Goal: Task Accomplishment & Management: Use online tool/utility

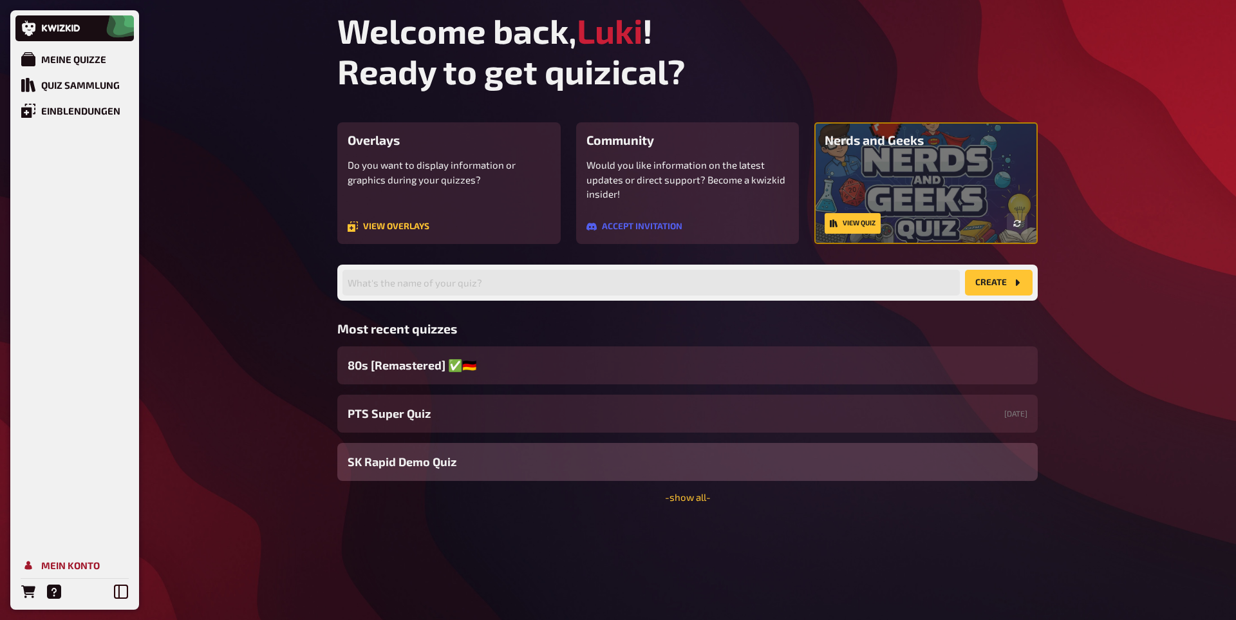
click at [39, 558] on link "Mein Konto" at bounding box center [74, 565] width 118 height 26
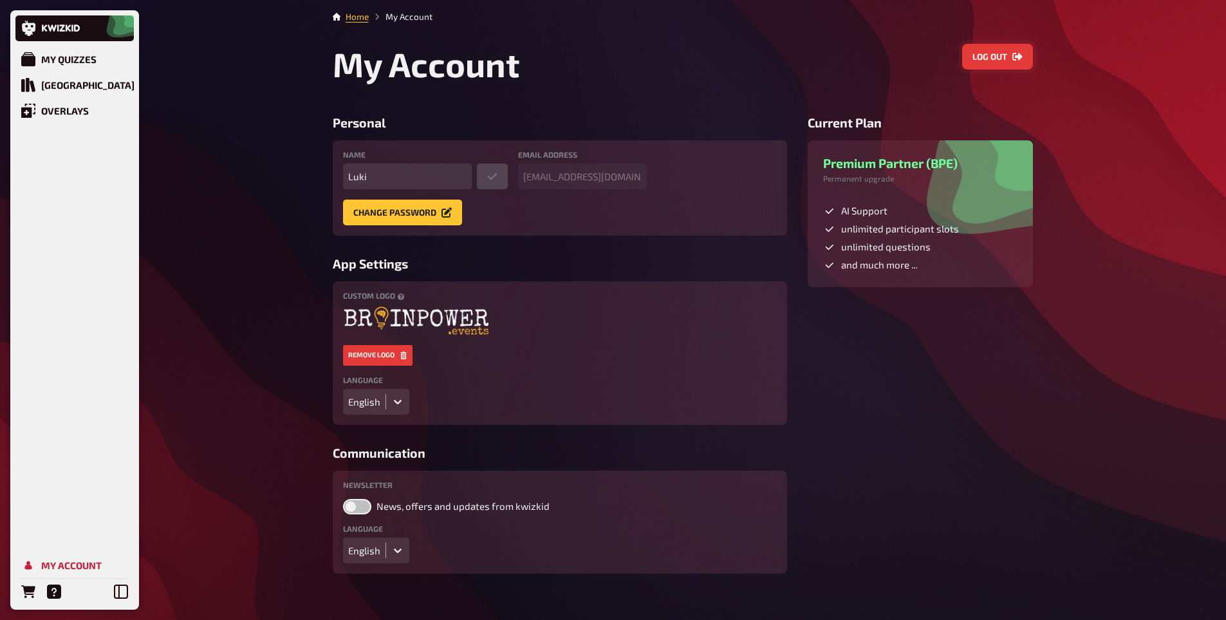
click at [1000, 57] on button "Log out" at bounding box center [997, 57] width 71 height 26
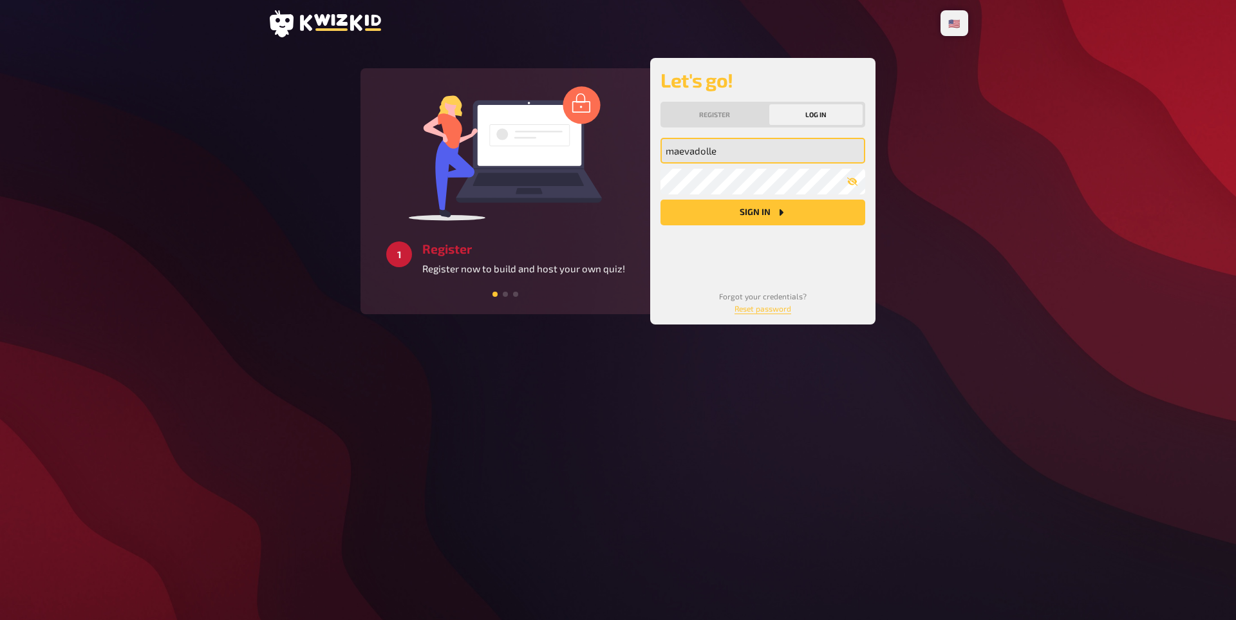
click at [717, 155] on input "maevadolle" at bounding box center [763, 151] width 205 height 26
click at [681, 212] on button "Sign in" at bounding box center [763, 213] width 205 height 26
type input "[EMAIL_ADDRESS][DOMAIN_NAME]"
click at [713, 220] on button "Sign in" at bounding box center [763, 213] width 205 height 26
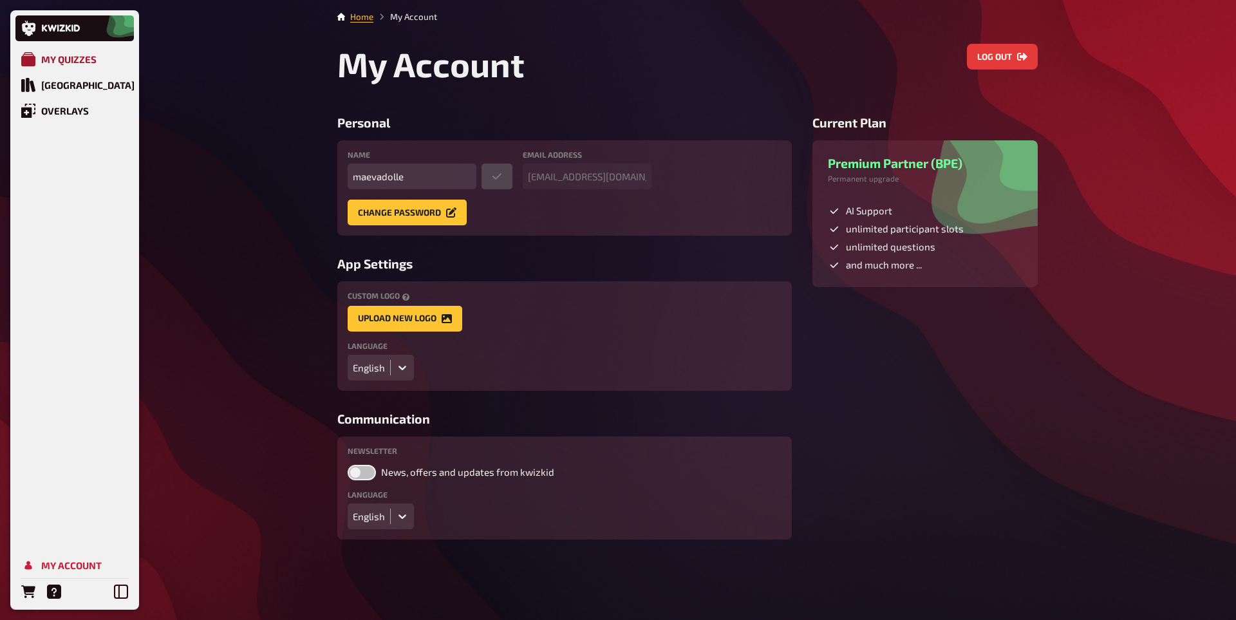
click at [93, 59] on div "My Quizzes" at bounding box center [68, 59] width 55 height 12
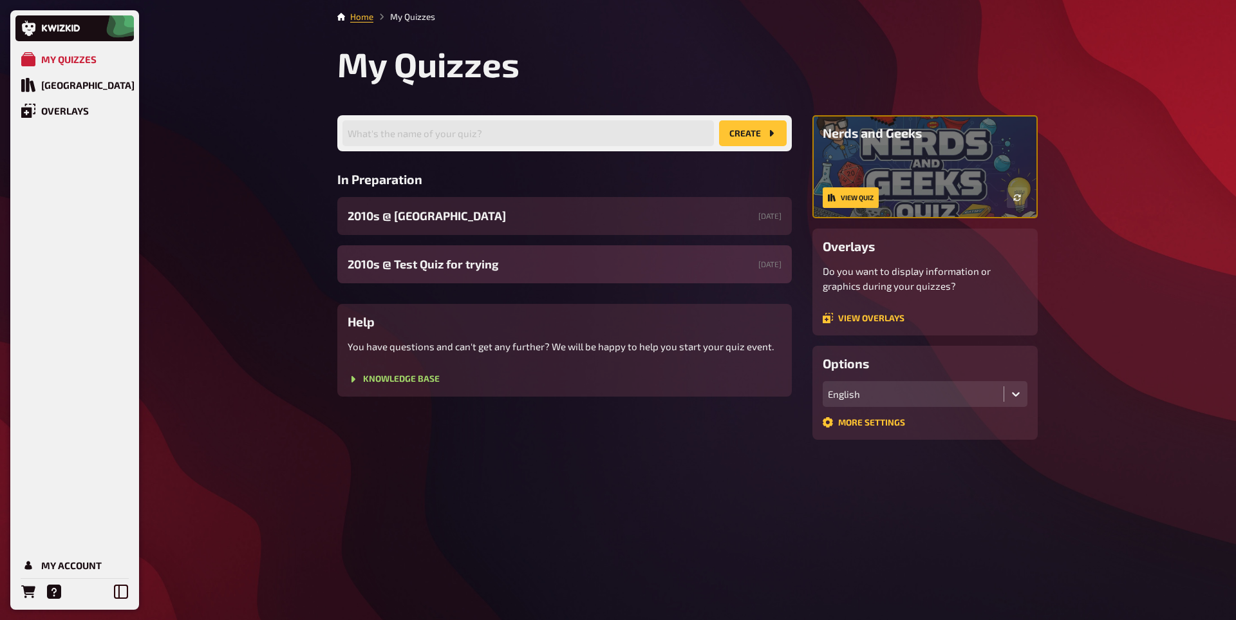
click at [469, 263] on span "2010s ​@ Test Quiz for trying" at bounding box center [423, 264] width 151 height 17
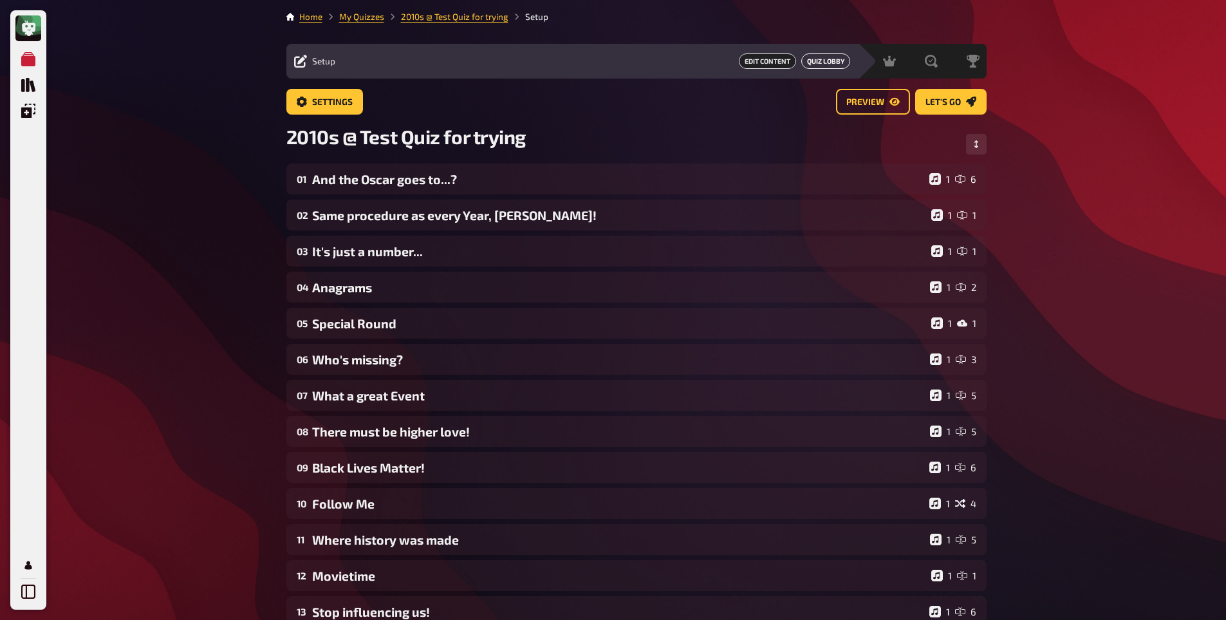
click at [814, 60] on link "Quiz Lobby" at bounding box center [826, 60] width 49 height 15
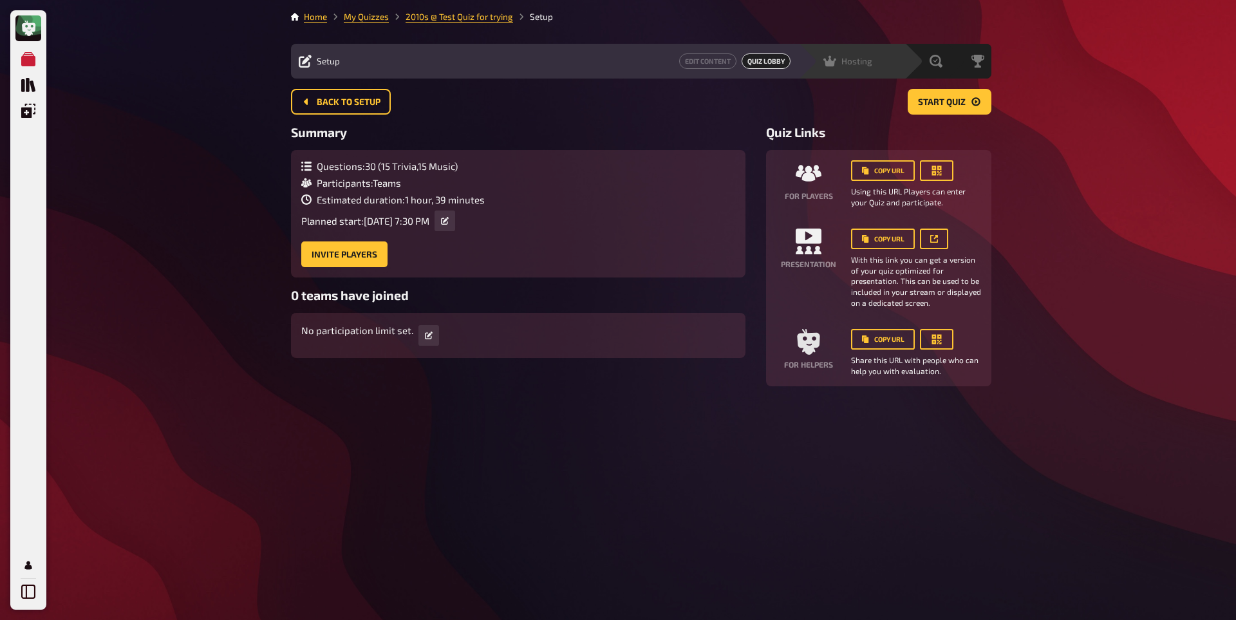
click at [875, 65] on div "Hosting undefined" at bounding box center [860, 61] width 89 height 13
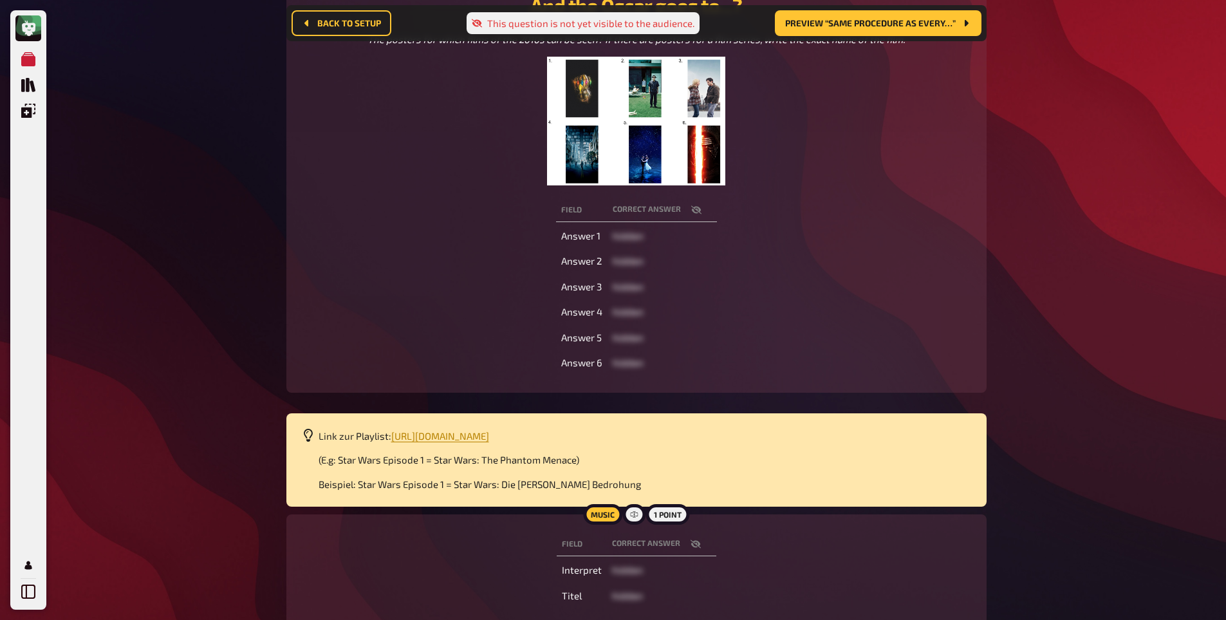
scroll to position [214, 0]
click at [489, 437] on span "[URL][DOMAIN_NAME]" at bounding box center [440, 435] width 98 height 12
